Goal: Navigation & Orientation: Find specific page/section

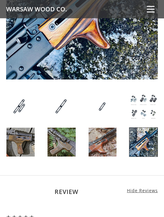
scroll to position [539, 0]
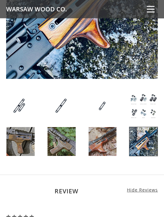
click at [146, 135] on img at bounding box center [143, 141] width 28 height 29
click at [102, 136] on img at bounding box center [103, 141] width 28 height 29
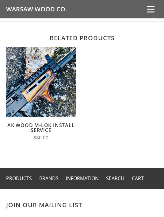
scroll to position [887, 0]
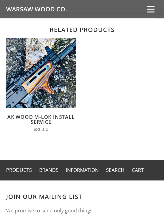
click at [148, 9] on span at bounding box center [151, 9] width 8 height 1
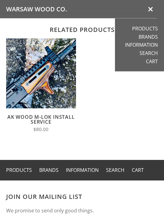
scroll to position [888, 0]
click at [150, 28] on link "Products" at bounding box center [145, 28] width 26 height 6
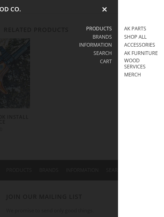
click at [142, 37] on link "Shop All" at bounding box center [135, 37] width 22 height 6
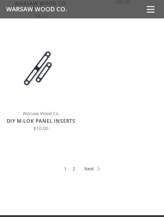
scroll to position [463, 0]
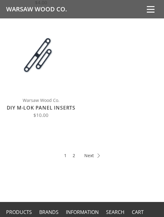
click at [95, 155] on icon at bounding box center [92, 155] width 16 height 4
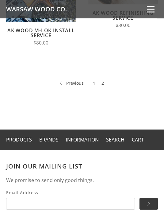
scroll to position [233, 0]
